Goal: Task Accomplishment & Management: Manage account settings

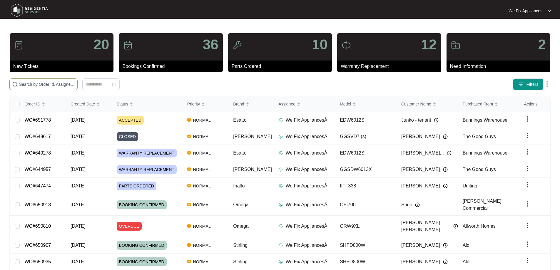
drag, startPoint x: 36, startPoint y: 80, endPoint x: 25, endPoint y: 82, distance: 11.0
paste input "651468"
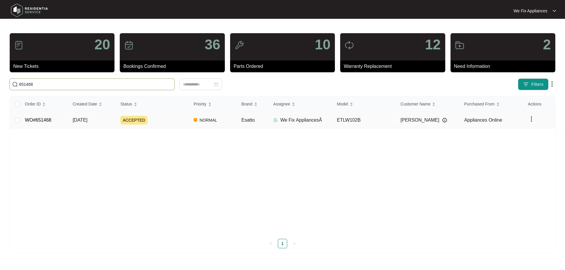
type input "651468"
click at [41, 118] on link "WO#651468" at bounding box center [38, 120] width 26 height 5
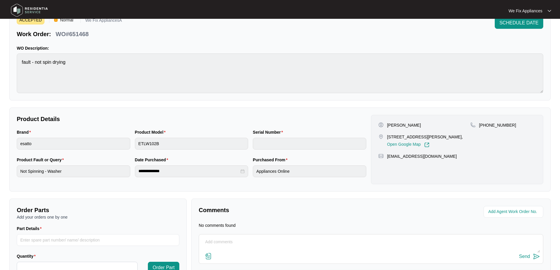
scroll to position [65, 0]
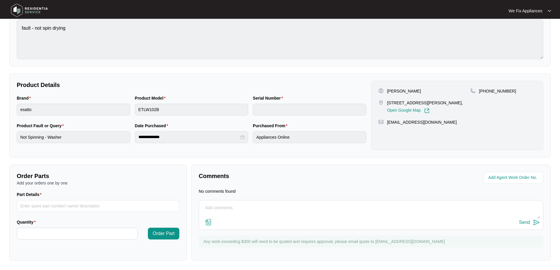
click at [216, 204] on textarea at bounding box center [371, 211] width 338 height 15
click at [264, 209] on textarea "Hi guys, I have sent an email for customer to call us back. Her phone is connec…" at bounding box center [371, 211] width 338 height 15
click at [281, 209] on textarea "Hi guys, I have sent an email to customer to call us back. Her phone is connect…" at bounding box center [371, 211] width 338 height 15
click at [335, 208] on textarea "Hi guys, I have sent an email for customer to call us back. Her phone is connec…" at bounding box center [371, 211] width 338 height 15
type textarea "Hi guys, I have sent an email for customer to call us back. Her phone is not co…"
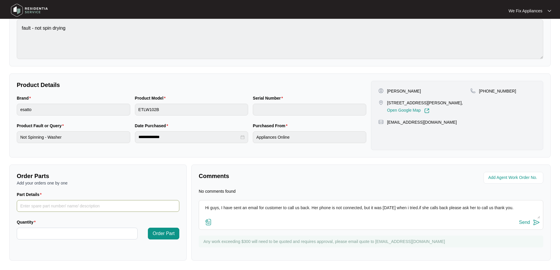
drag, startPoint x: 426, startPoint y: 211, endPoint x: 119, endPoint y: 200, distance: 307.3
click at [119, 200] on div "Order Parts Add your orders one by one Part Details Quantity Order Part Comment…" at bounding box center [280, 213] width 546 height 96
click at [515, 209] on textarea "Hi guys, I have sent an email for customer to call us back. Her phone is not co…" at bounding box center [371, 211] width 338 height 15
drag, startPoint x: 520, startPoint y: 207, endPoint x: 143, endPoint y: 213, distance: 377.1
click at [143, 213] on div "Order Parts Add your orders one by one Part Details Quantity Order Part Comment…" at bounding box center [280, 213] width 546 height 96
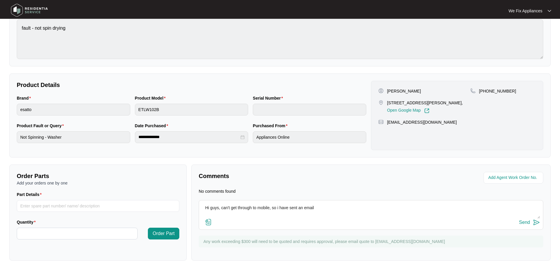
type textarea "Hi guys, can't get through to mobile, so i have sent an email"
